Goal: Check status: Check status

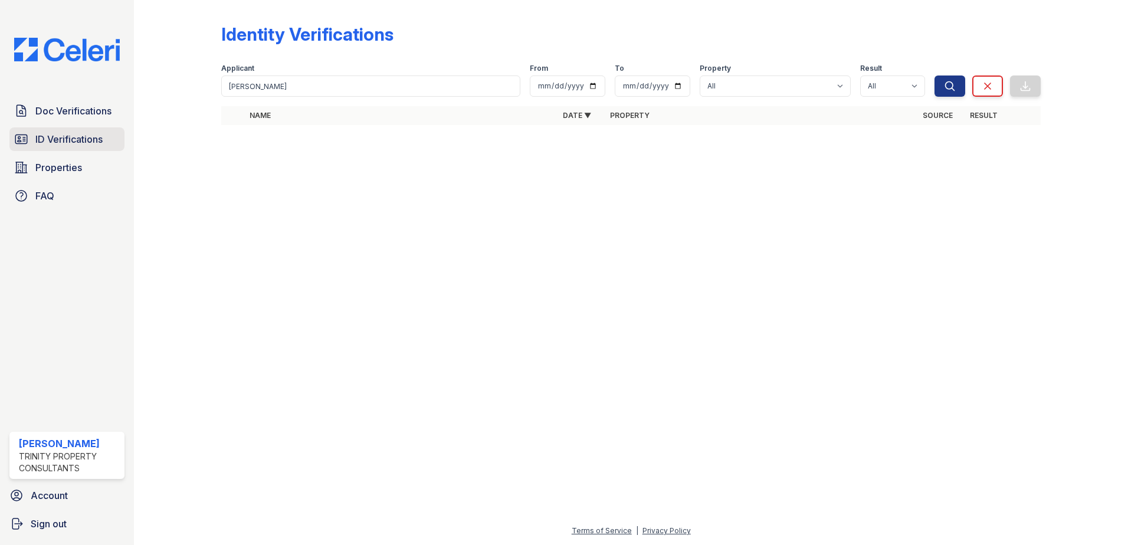
click at [53, 139] on span "ID Verifications" at bounding box center [68, 139] width 67 height 14
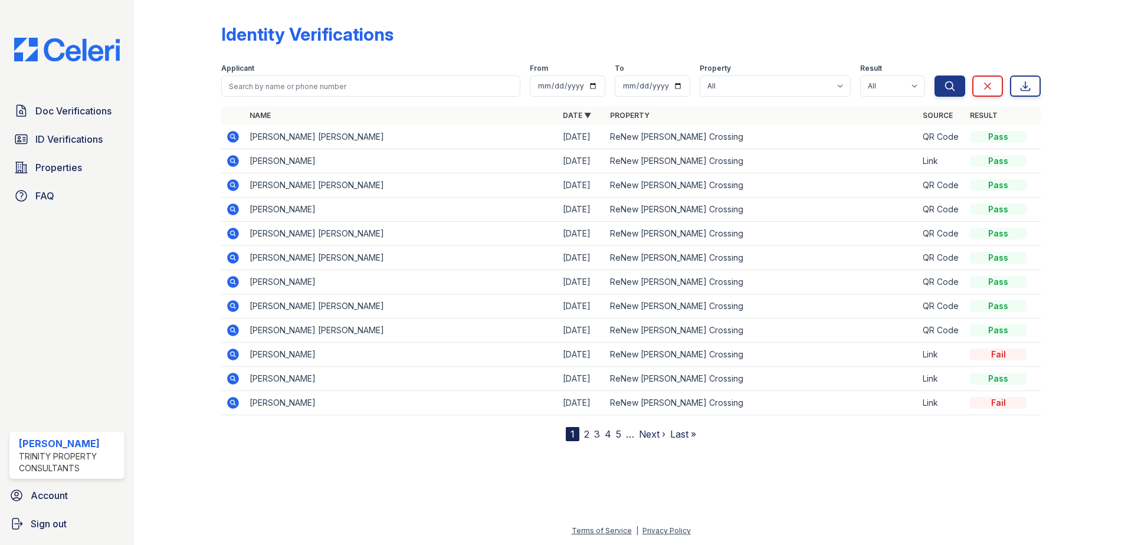
click at [231, 158] on icon at bounding box center [233, 161] width 12 height 12
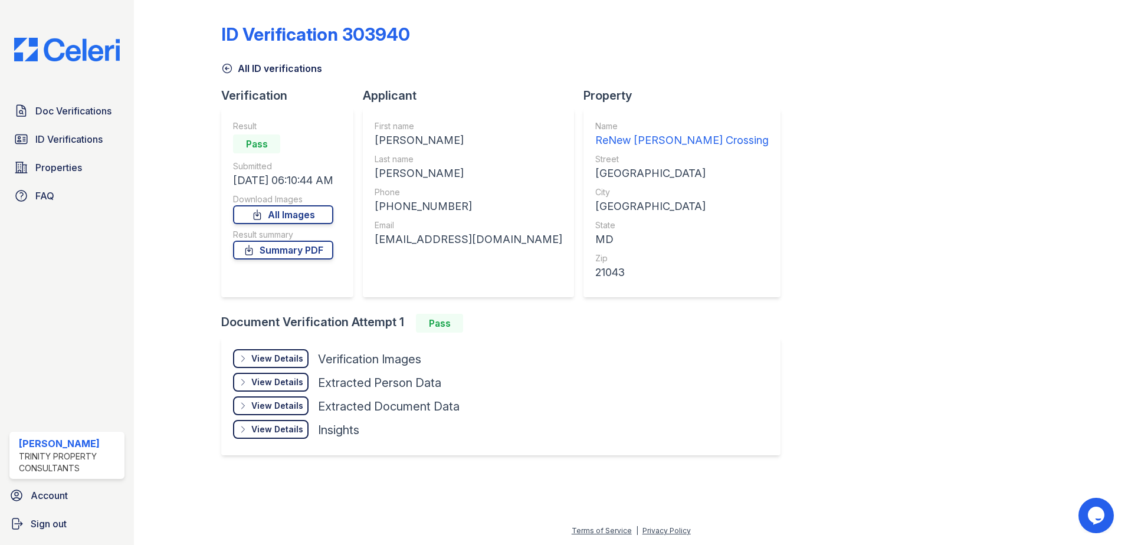
click at [291, 356] on div "View Details" at bounding box center [277, 359] width 52 height 12
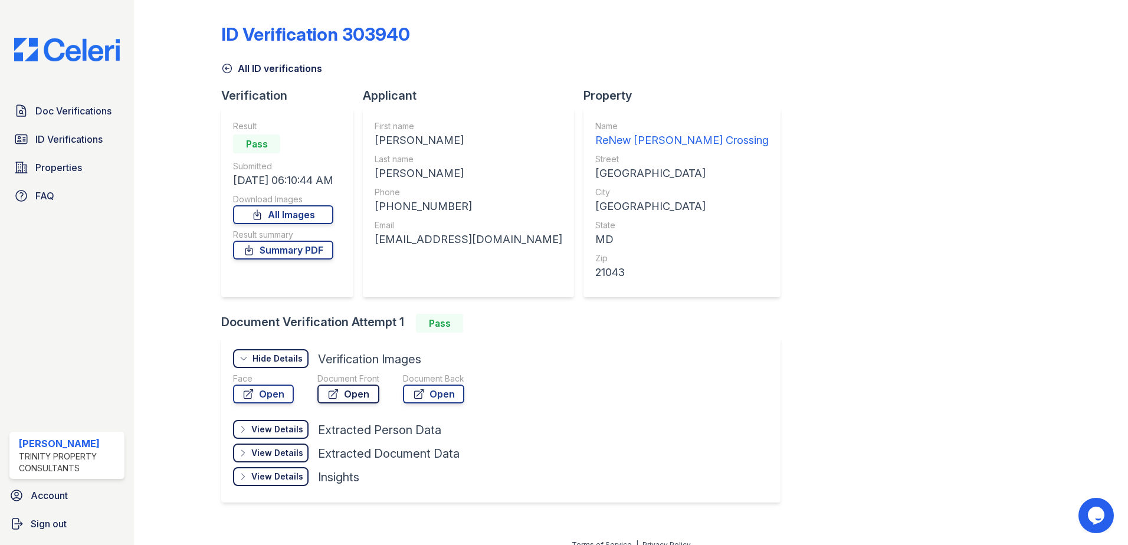
click at [340, 392] on link "Open" at bounding box center [348, 394] width 62 height 19
